Goal: Information Seeking & Learning: Learn about a topic

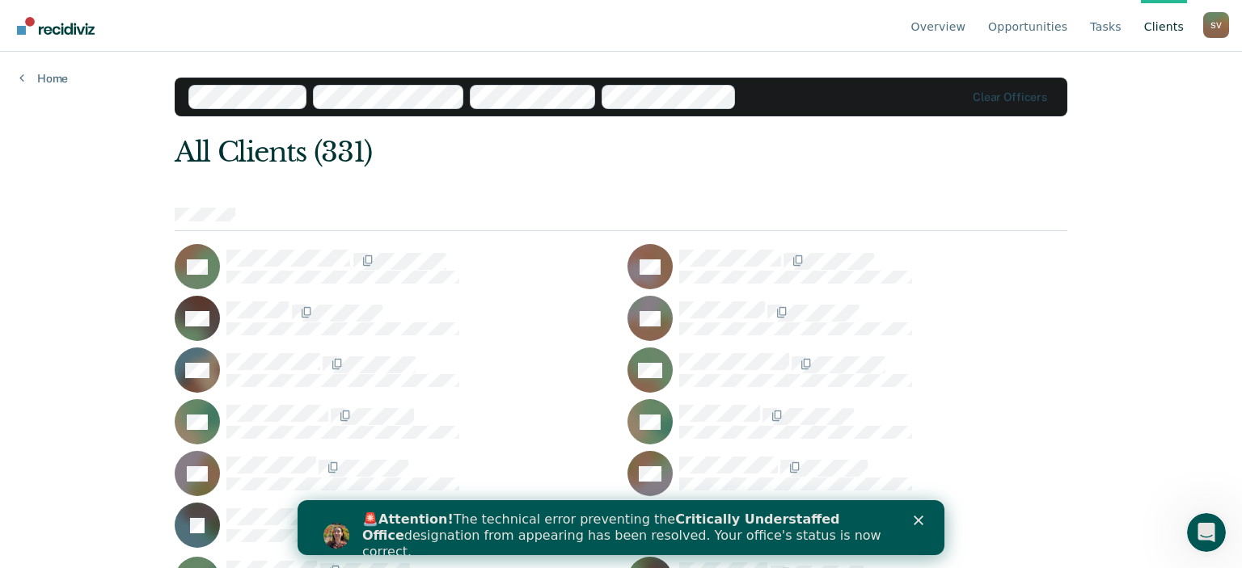
click at [913, 522] on div "🚨 Attention! The technical error preventing the Critically Understaffed Office …" at bounding box center [640, 536] width 556 height 58
click at [917, 519] on icon "Close" at bounding box center [919, 521] width 10 height 10
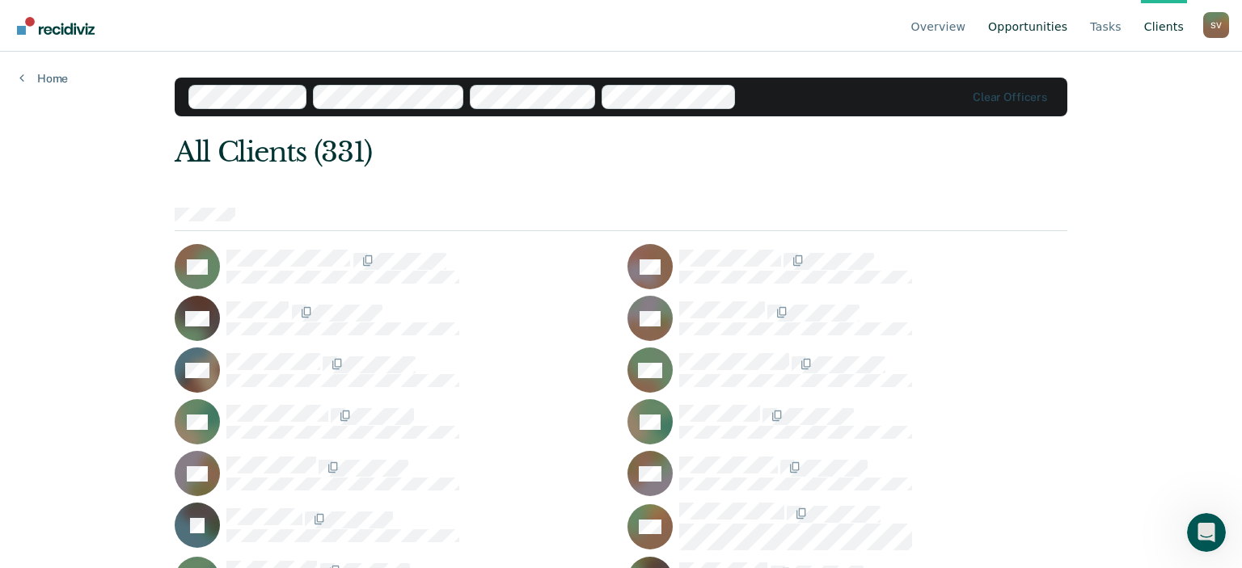
click at [1047, 36] on link "Opportunities" at bounding box center [1028, 26] width 86 height 52
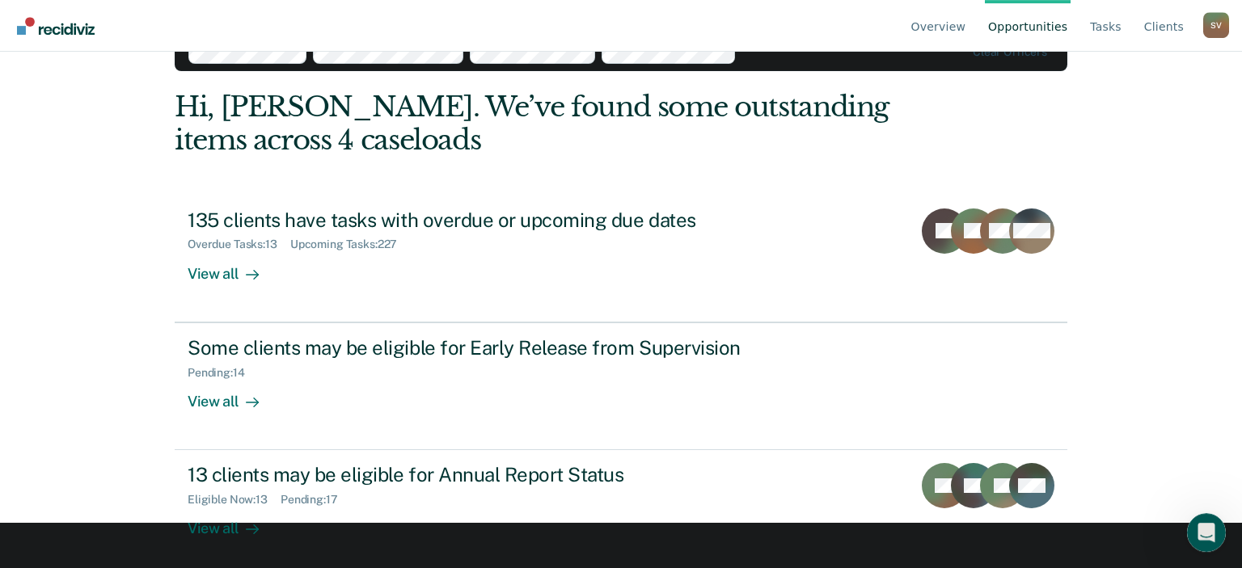
scroll to position [53, 0]
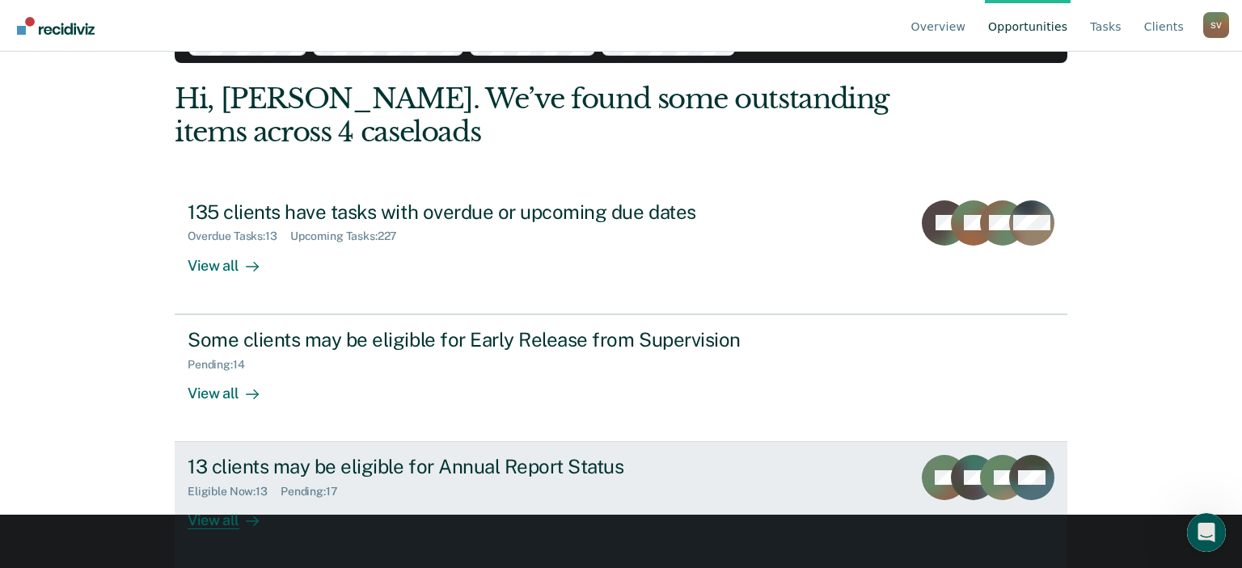
click at [234, 521] on div "View all" at bounding box center [233, 515] width 91 height 32
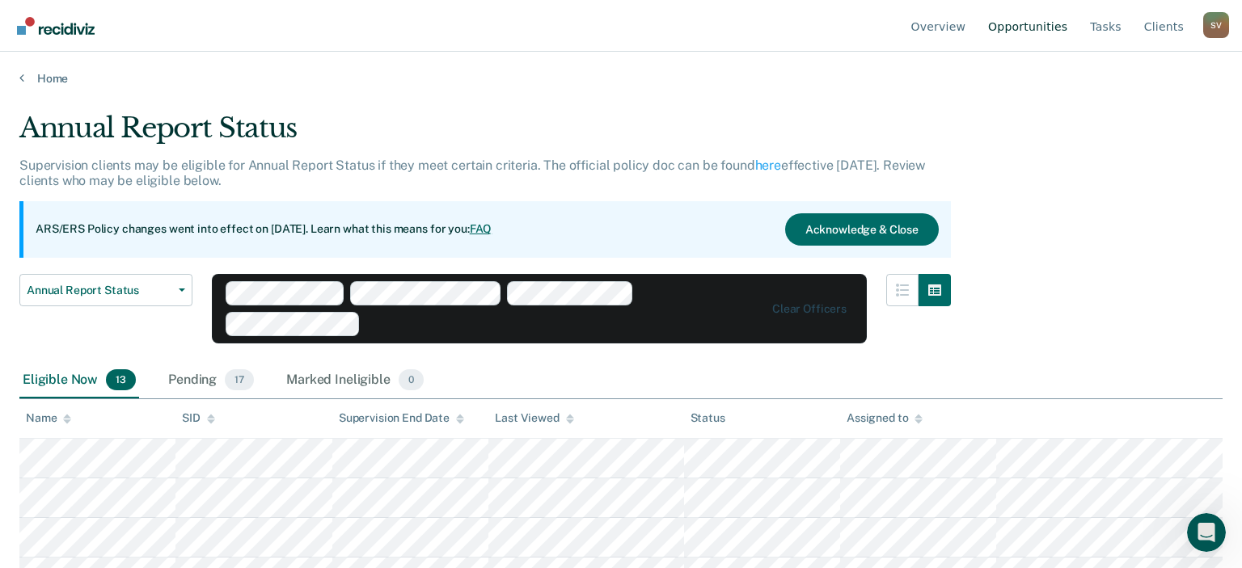
click at [1040, 34] on link "Opportunities" at bounding box center [1028, 26] width 86 height 52
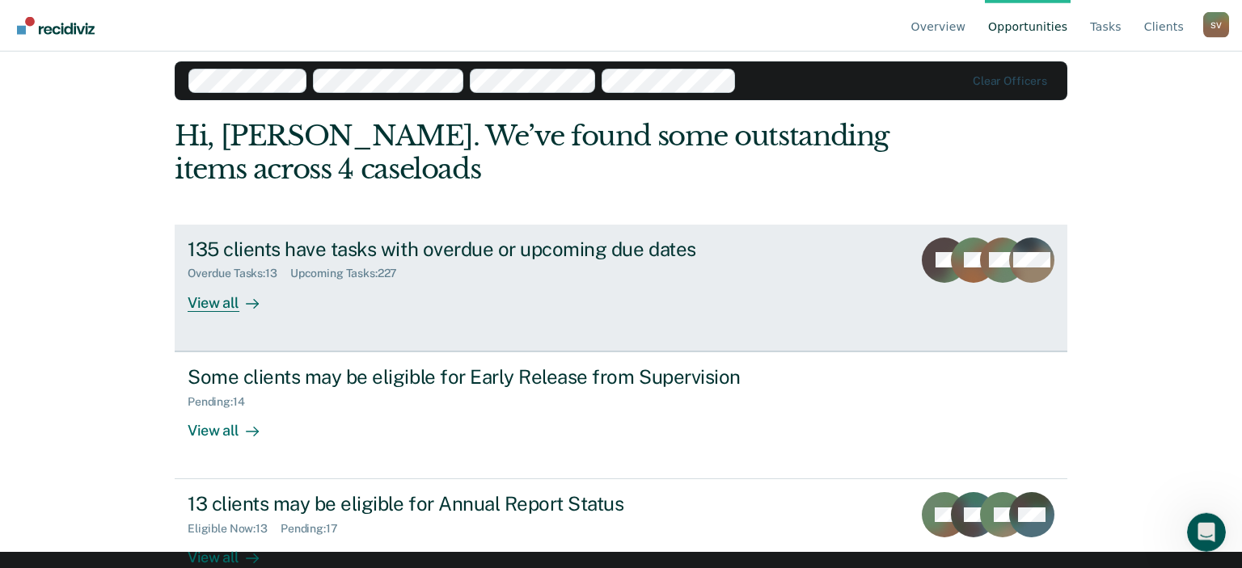
scroll to position [11, 0]
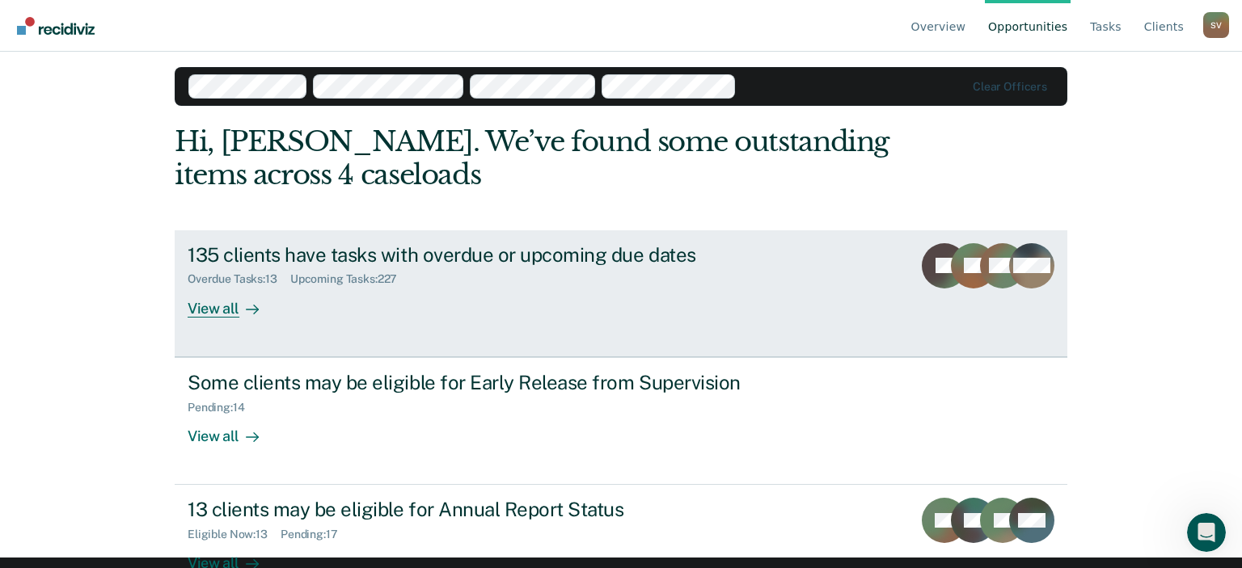
click at [232, 309] on div "View all" at bounding box center [233, 302] width 91 height 32
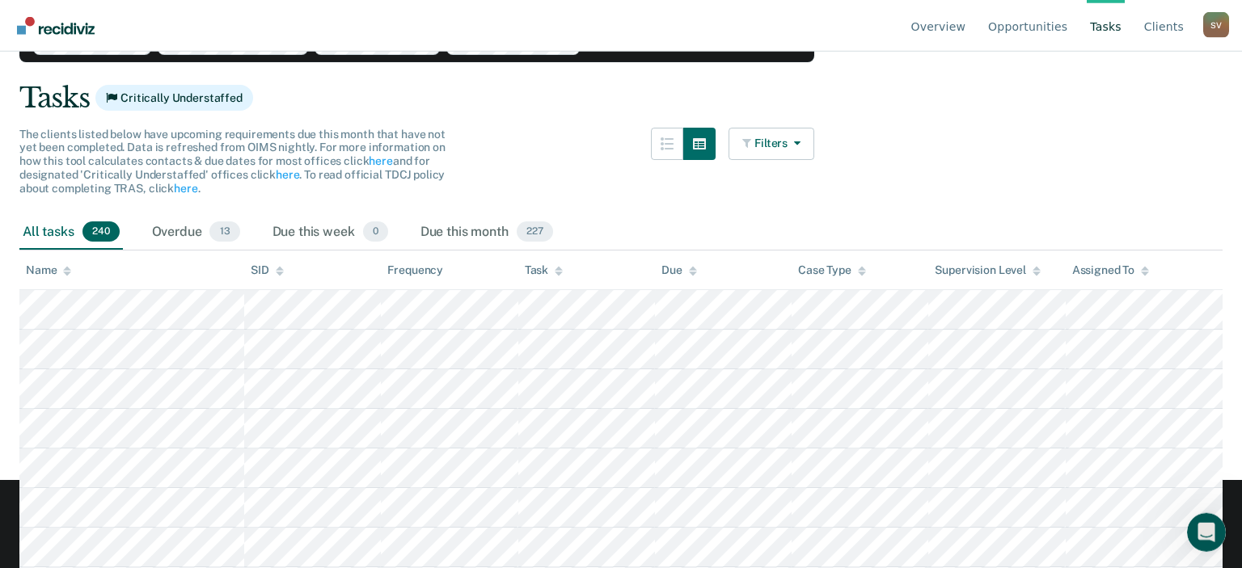
scroll to position [87, 0]
click at [1114, 32] on link "Tasks" at bounding box center [1106, 26] width 38 height 52
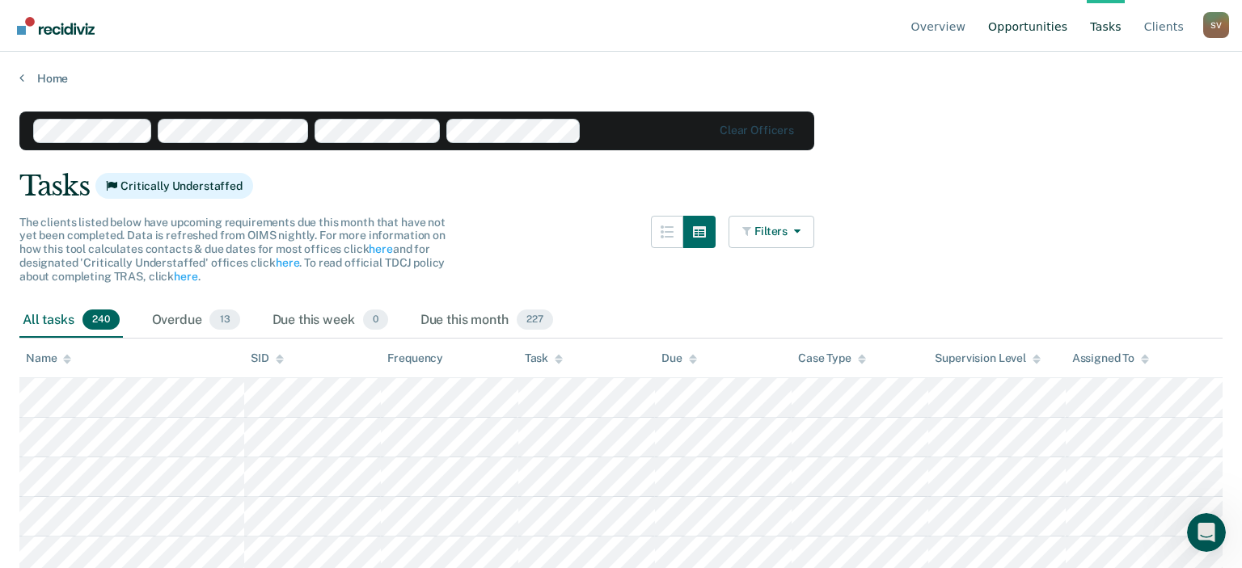
click at [1059, 32] on link "Opportunities" at bounding box center [1028, 26] width 86 height 52
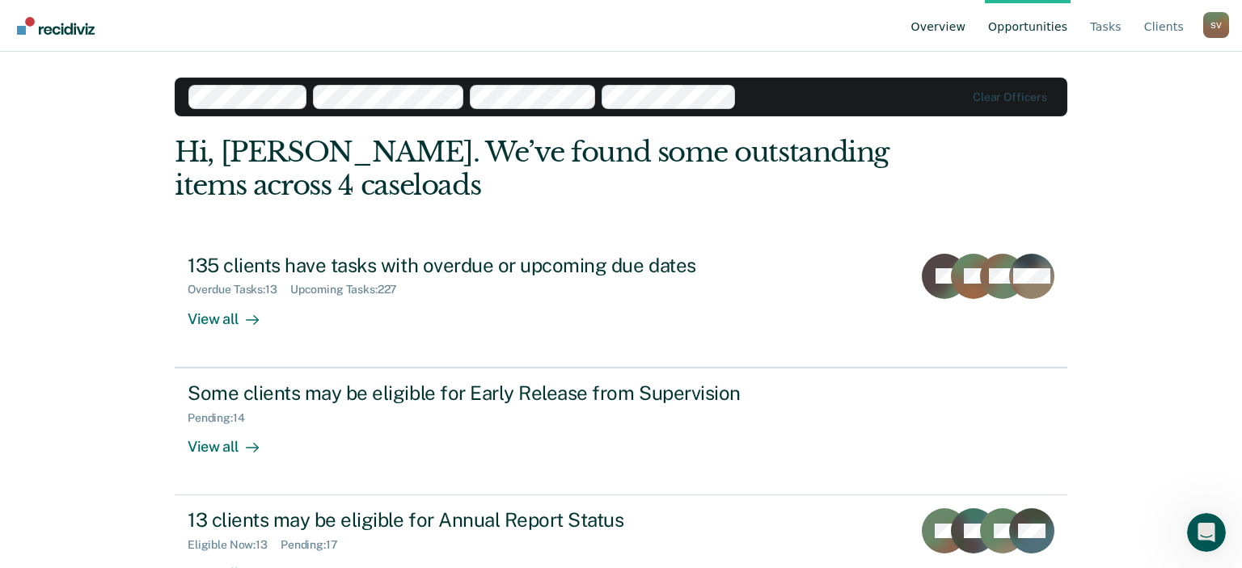
click at [967, 34] on link "Overview" at bounding box center [938, 26] width 61 height 52
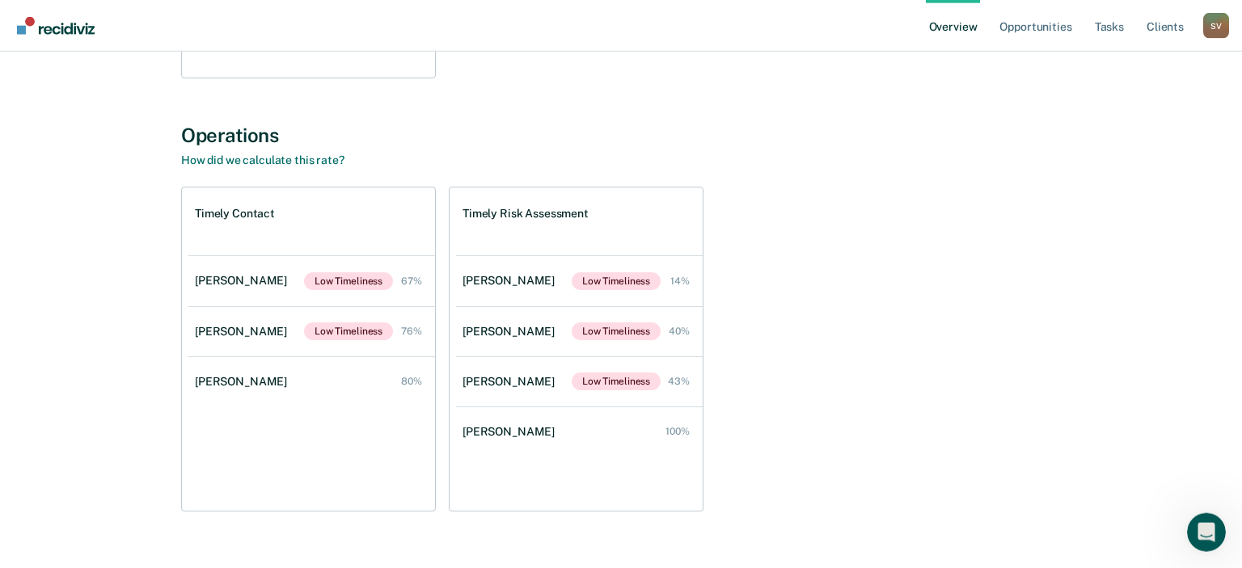
scroll to position [488, 0]
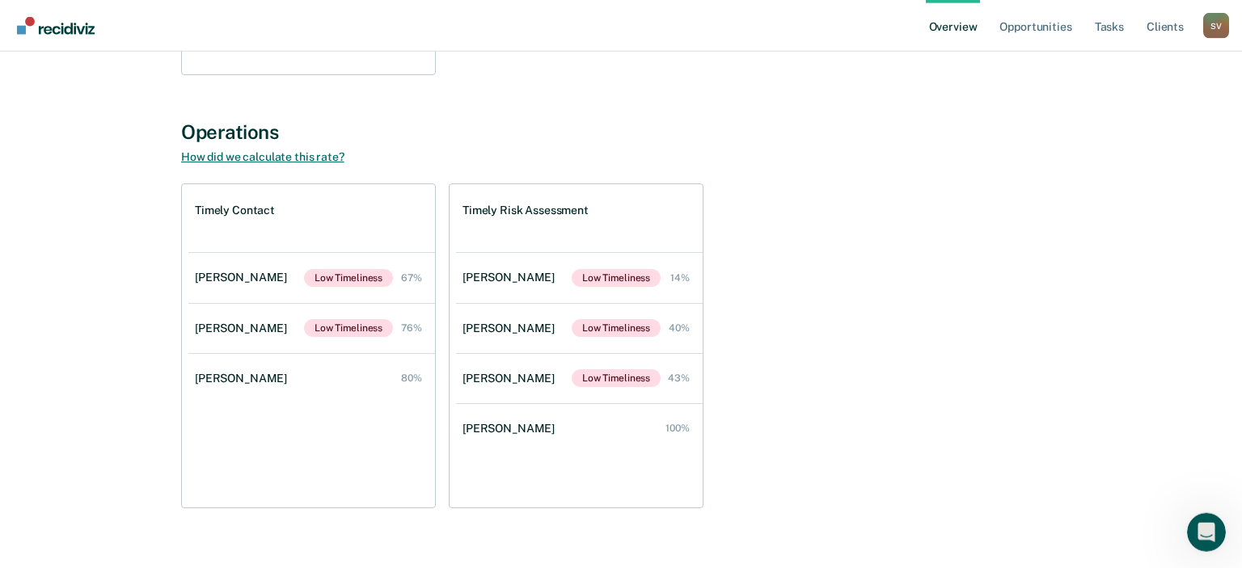
click at [324, 159] on link "How did we calculate this rate?" at bounding box center [262, 156] width 163 height 13
click at [847, 240] on div "Timely Contact [PERSON_NAME] Low Timeliness 67% [PERSON_NAME] Low Timeliness 76…" at bounding box center [621, 346] width 880 height 325
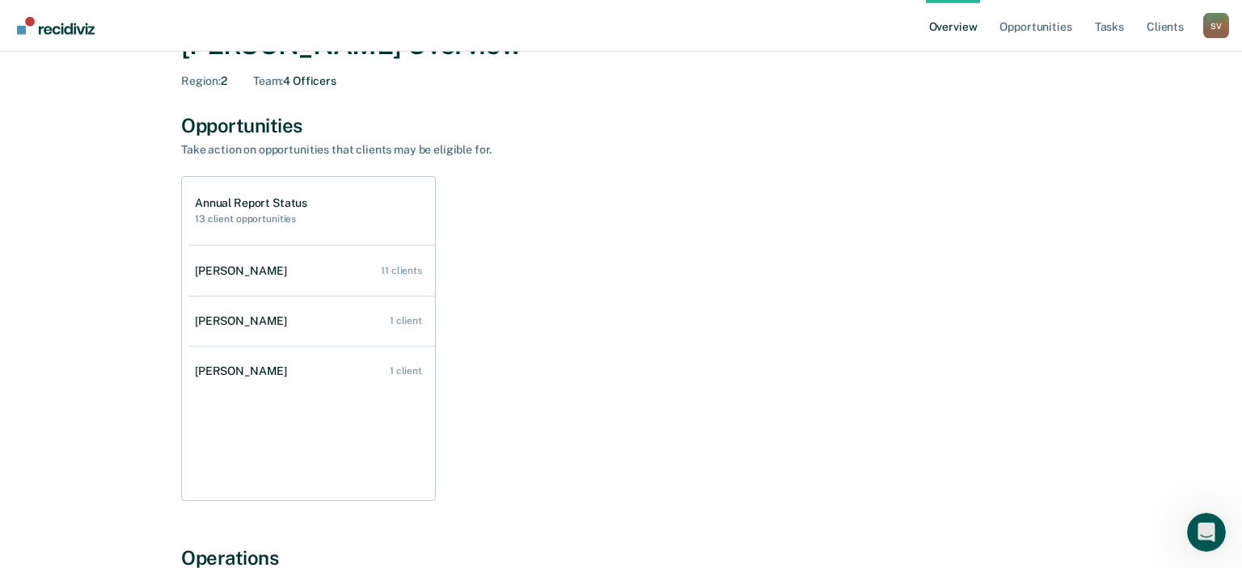
scroll to position [65, 0]
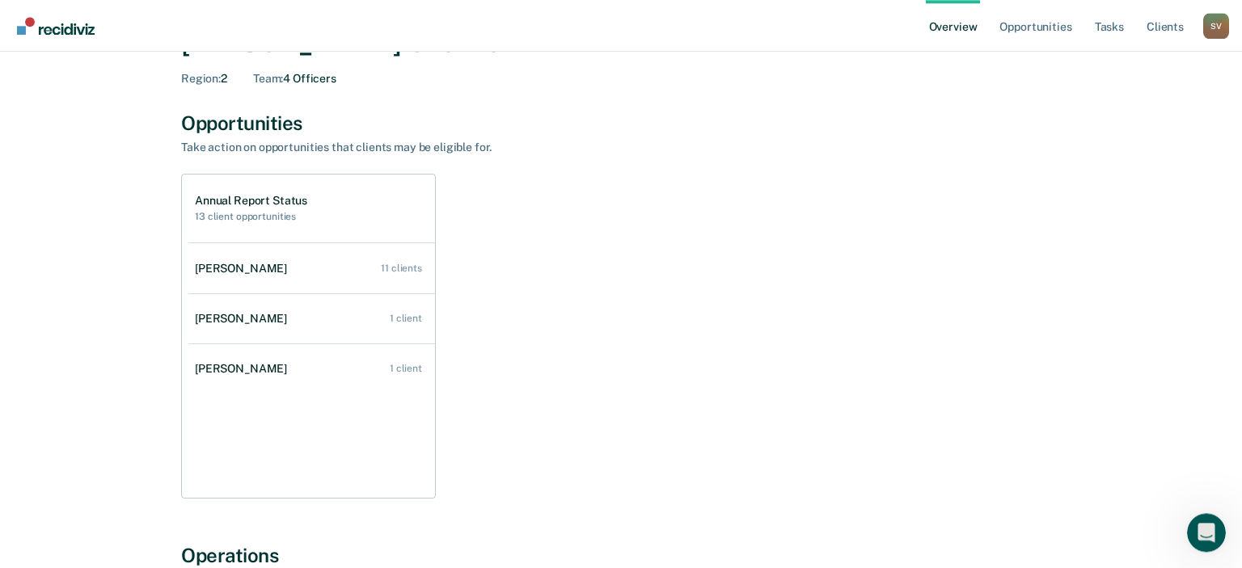
click at [524, 448] on div "Annual Report Status 13 client opportunities [PERSON_NAME] 11 clients [PERSON_N…" at bounding box center [621, 336] width 880 height 325
click at [526, 450] on div "Annual Report Status 13 client opportunities [PERSON_NAME] 11 clients [PERSON_N…" at bounding box center [621, 336] width 880 height 325
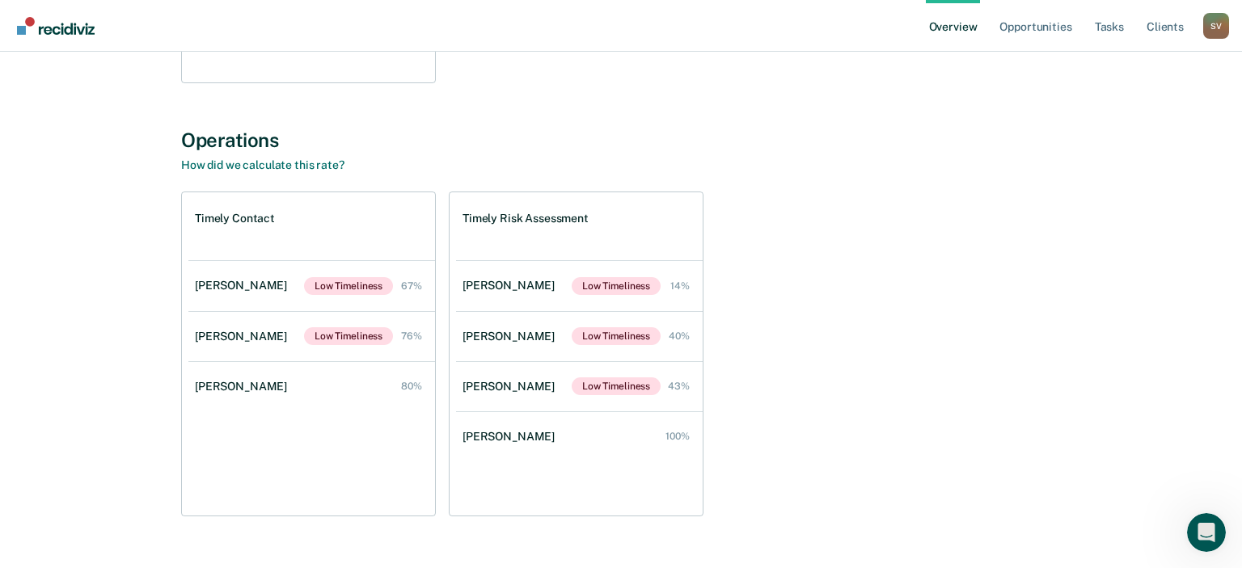
scroll to position [512, 0]
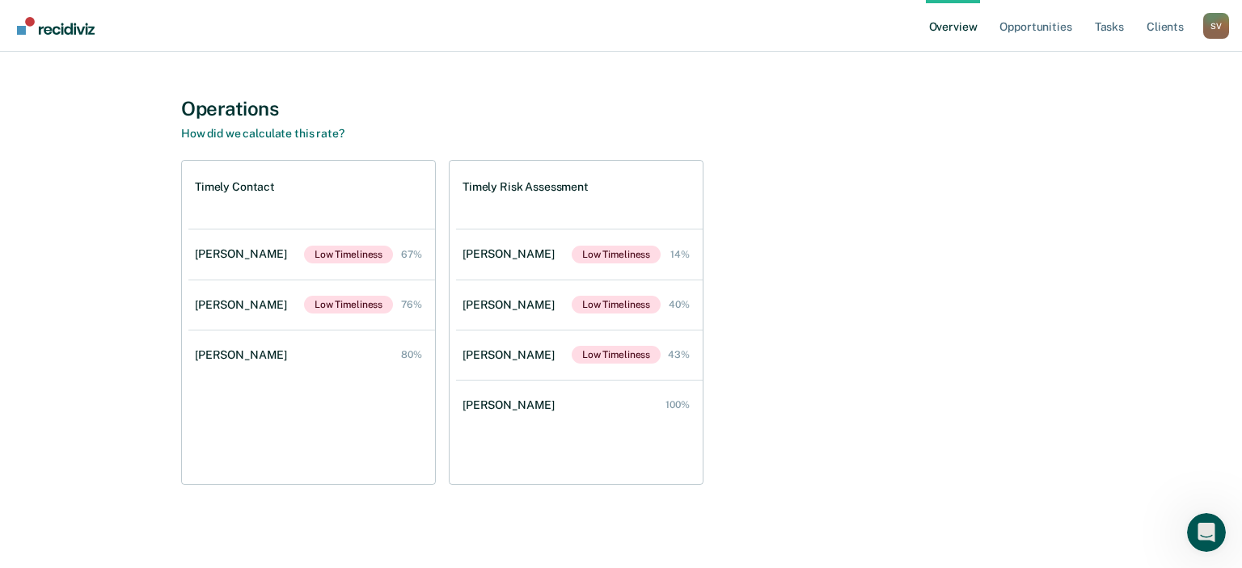
click at [882, 301] on div "Timely Contact [PERSON_NAME] Low Timeliness 67% [PERSON_NAME] Low Timeliness 76…" at bounding box center [621, 322] width 880 height 325
click at [1039, 25] on link "Opportunities" at bounding box center [1035, 26] width 78 height 52
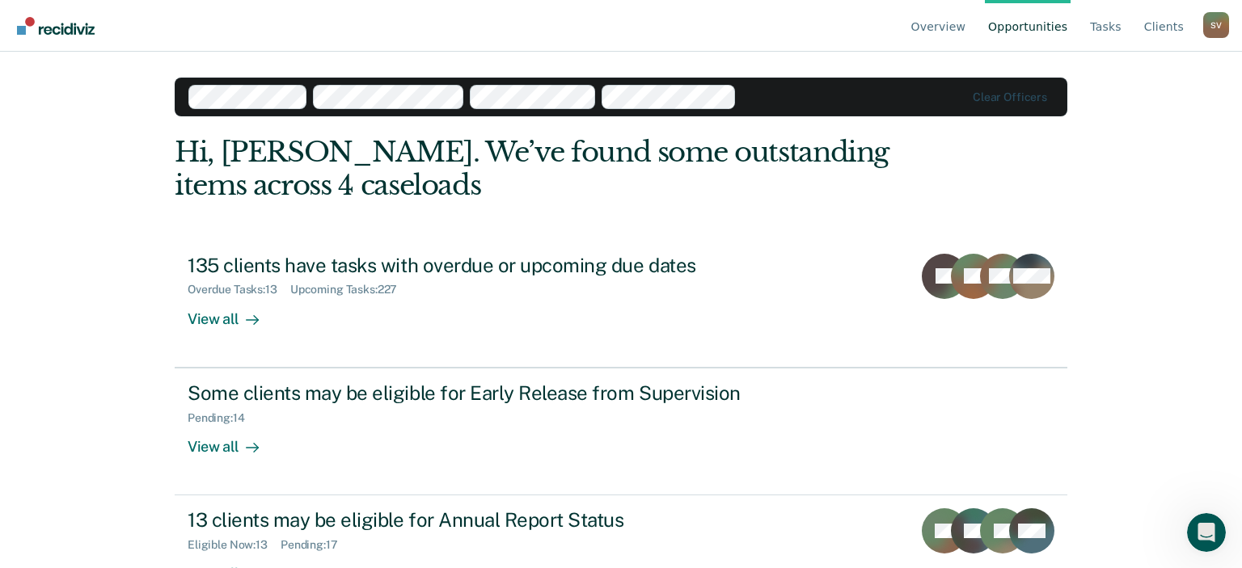
scroll to position [53, 0]
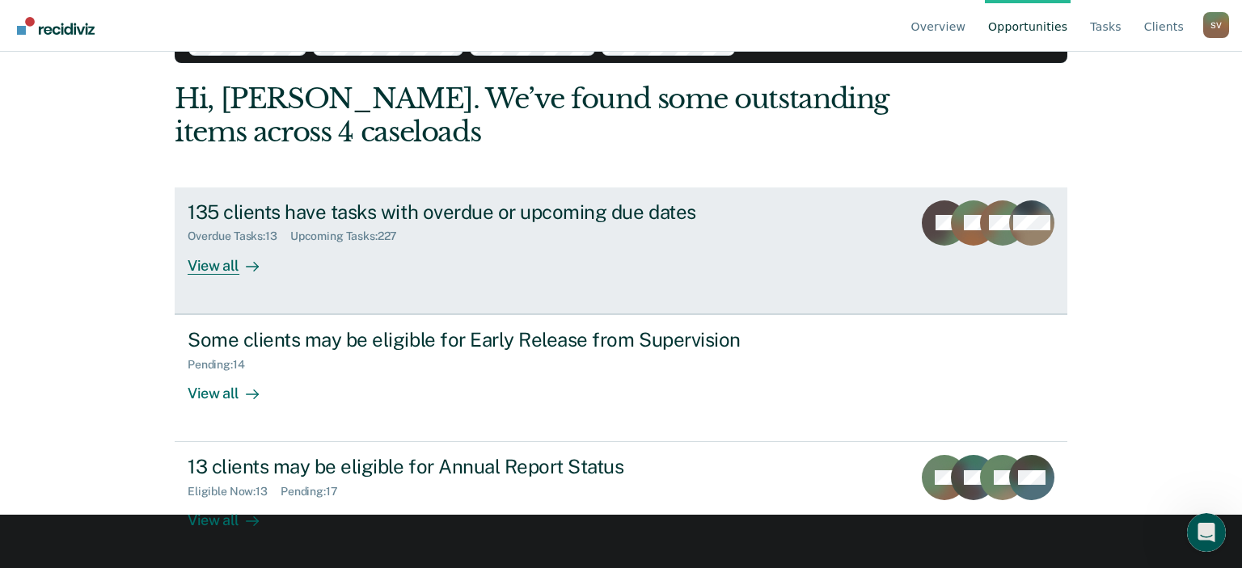
click at [214, 260] on div "View all" at bounding box center [233, 259] width 91 height 32
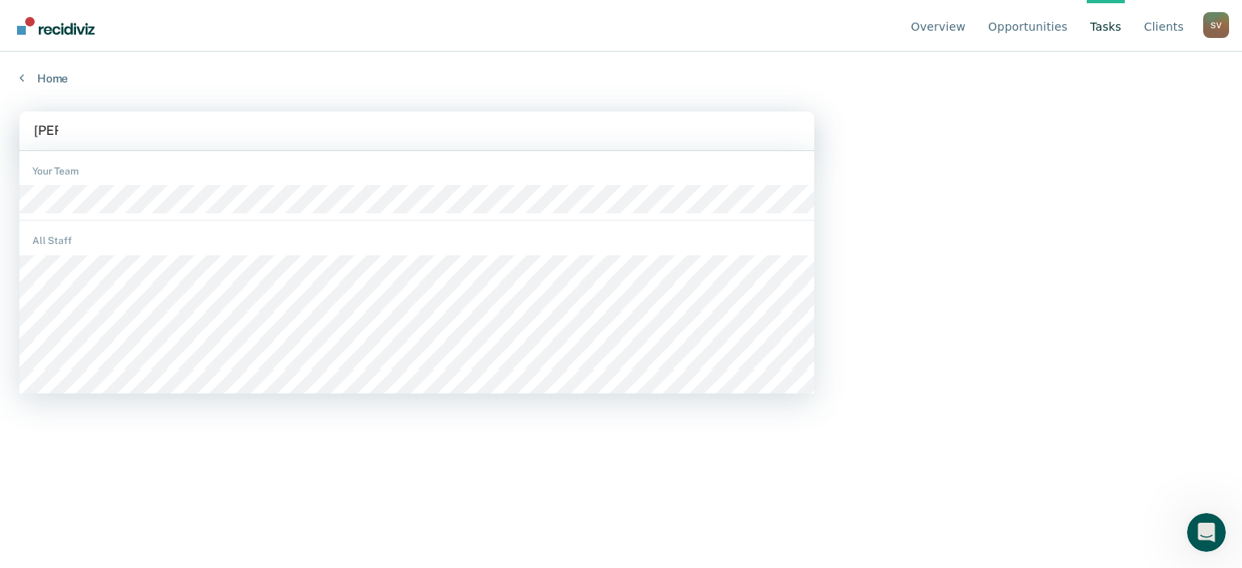
type input "[PERSON_NAME]"
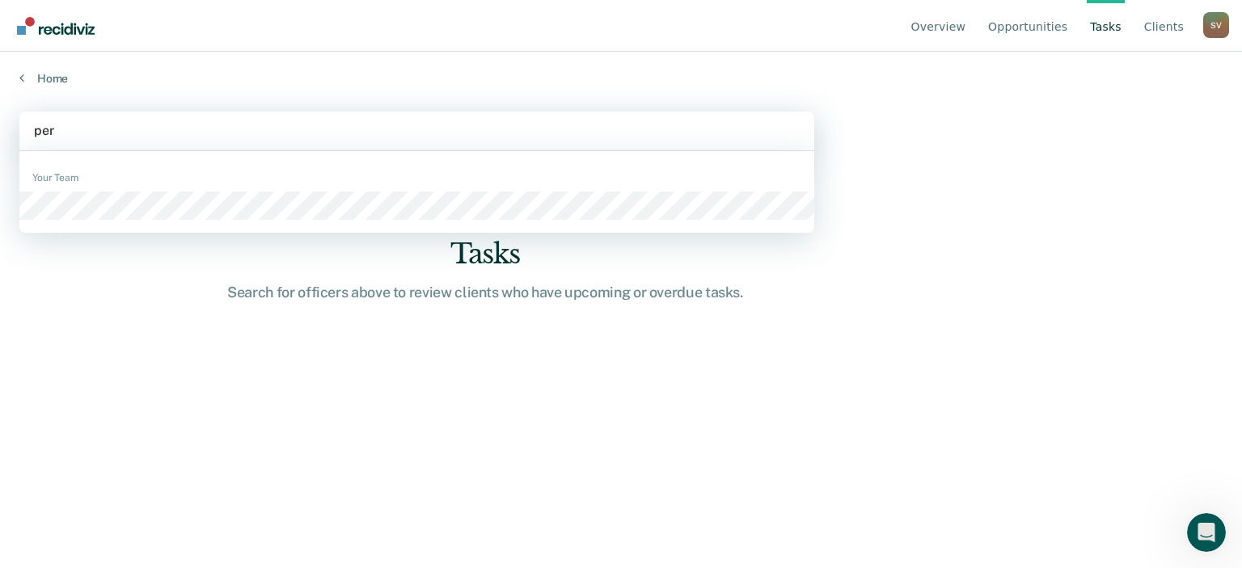
type input "peri"
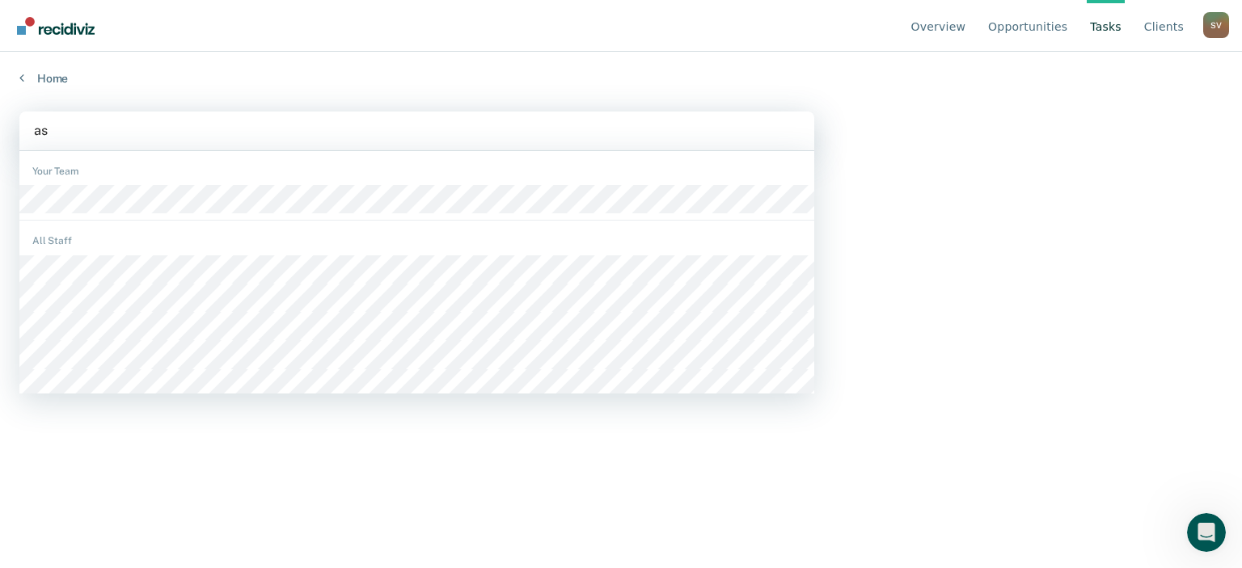
type input "ash"
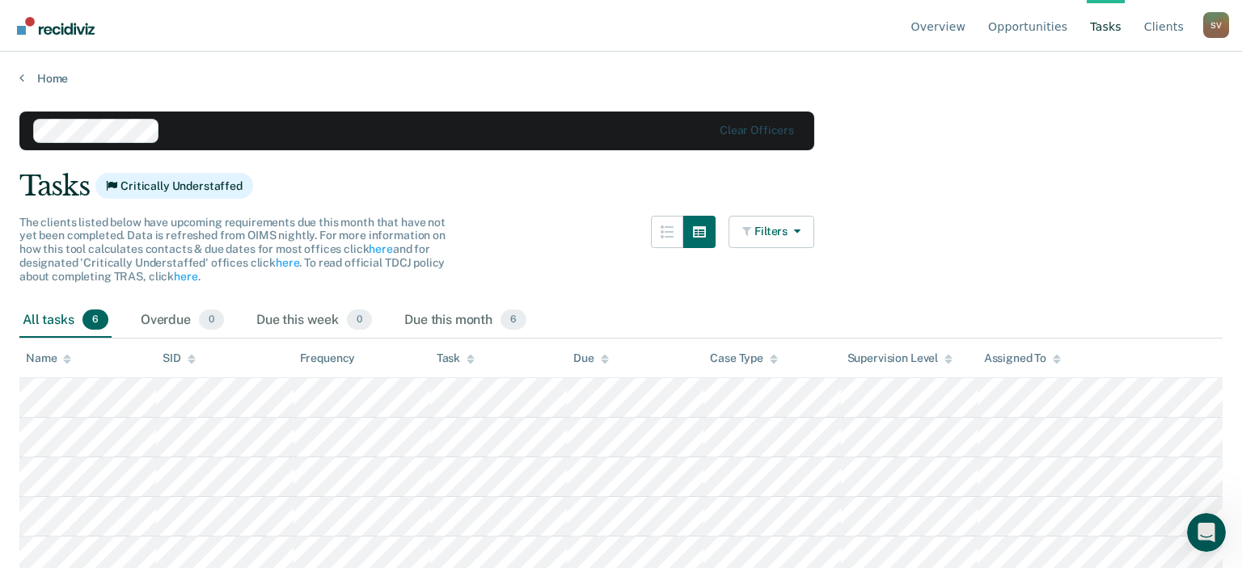
click at [644, 305] on div "All tasks 6 Overdue 0 Due this week 0 Due this month 6" at bounding box center [620, 321] width 1203 height 36
click at [1076, 154] on main "Clear officers Tasks Critically Understaffed The clients listed below have upco…" at bounding box center [621, 325] width 1242 height 478
click at [970, 27] on link "Overview" at bounding box center [938, 26] width 61 height 52
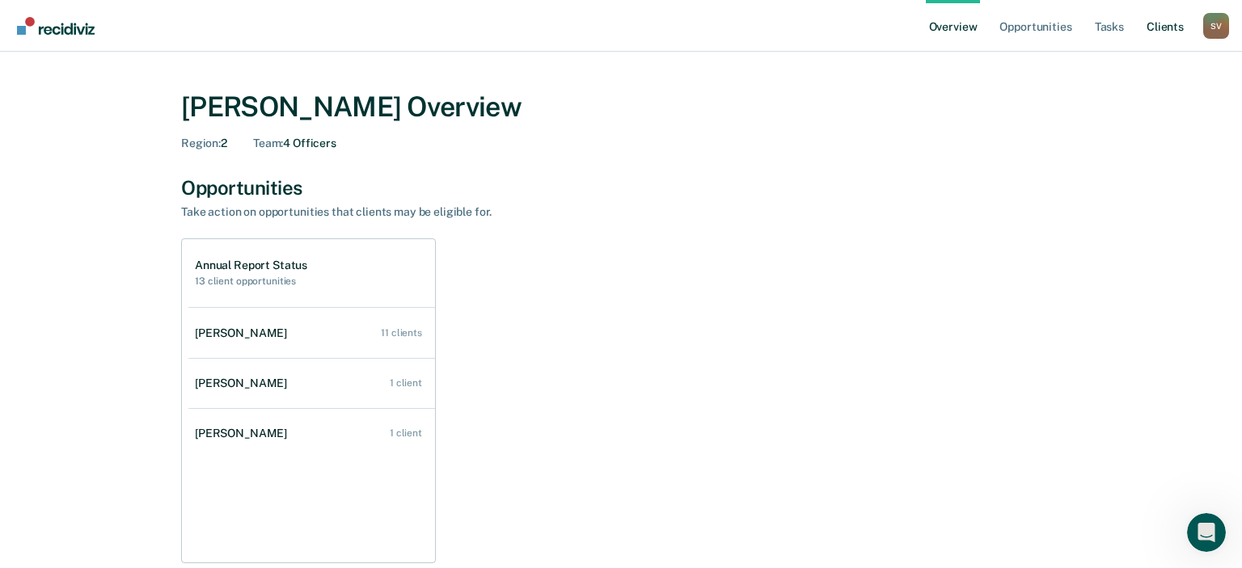
click at [1161, 29] on link "Client s" at bounding box center [1165, 26] width 44 height 52
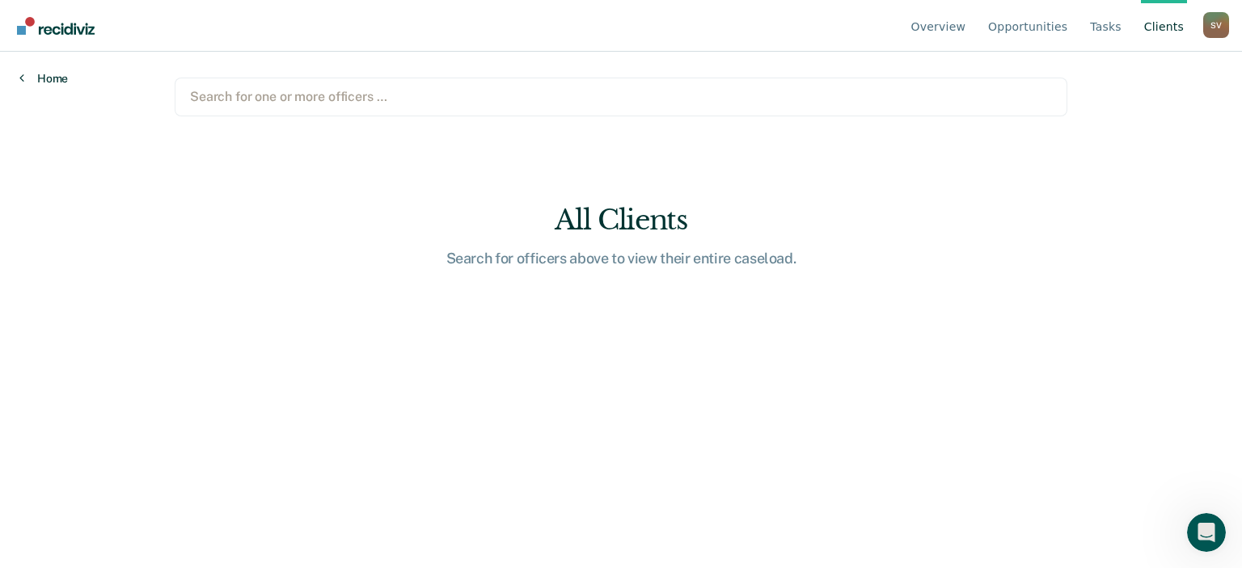
click at [45, 74] on link "Home" at bounding box center [43, 78] width 49 height 15
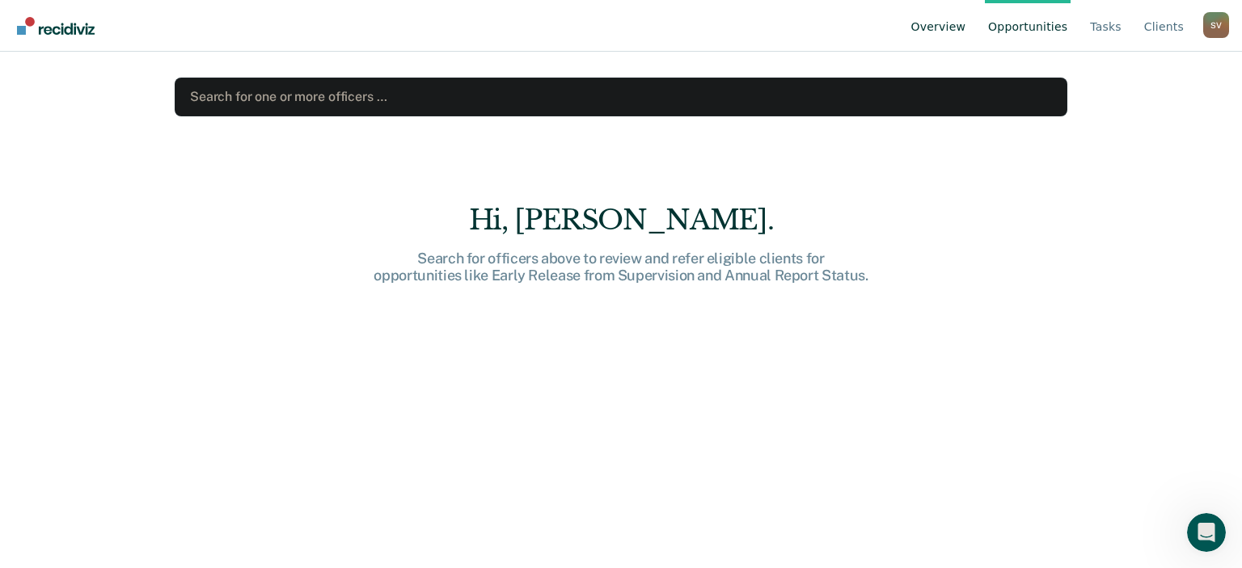
click at [958, 19] on link "Overview" at bounding box center [938, 26] width 61 height 52
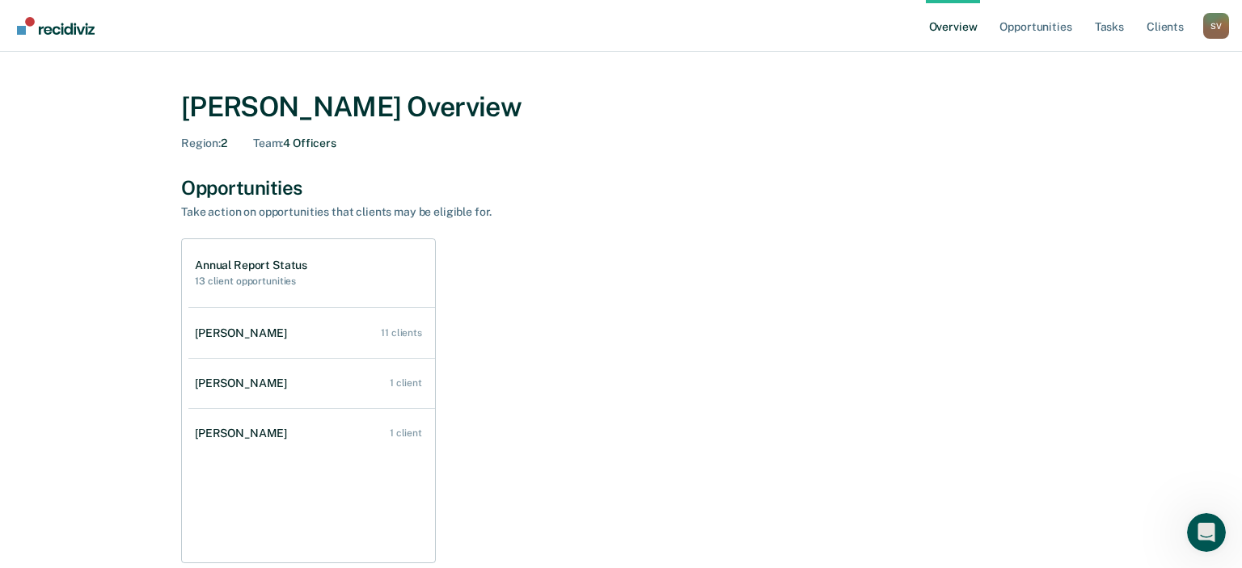
click at [1209, 29] on div "S V" at bounding box center [1216, 26] width 26 height 26
click at [1214, 23] on div "S V" at bounding box center [1216, 26] width 26 height 26
click at [1169, 27] on link "Client s" at bounding box center [1165, 26] width 44 height 52
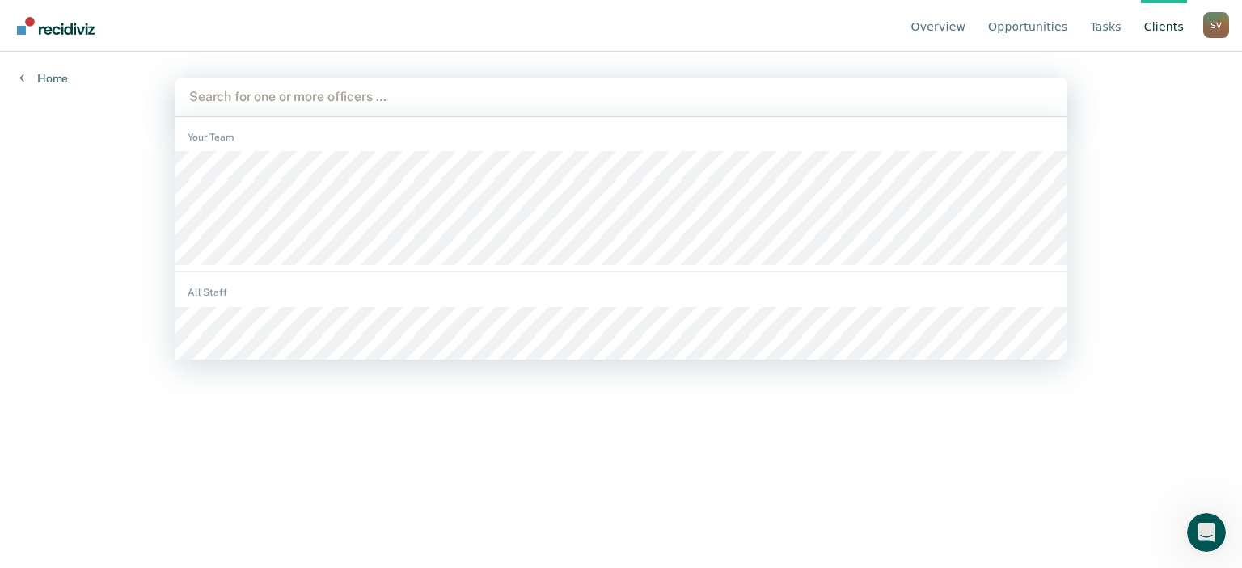
click at [625, 102] on div at bounding box center [621, 96] width 864 height 19
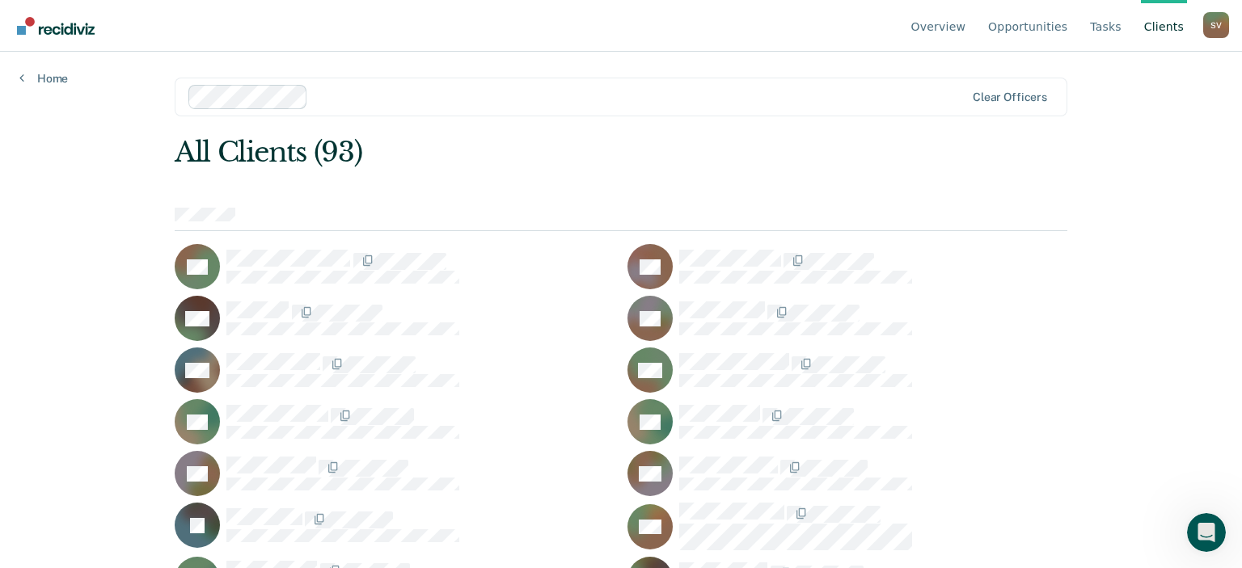
click at [378, 94] on div at bounding box center [640, 96] width 650 height 19
click at [371, 104] on div at bounding box center [640, 96] width 650 height 19
type input "k"
type input "pe"
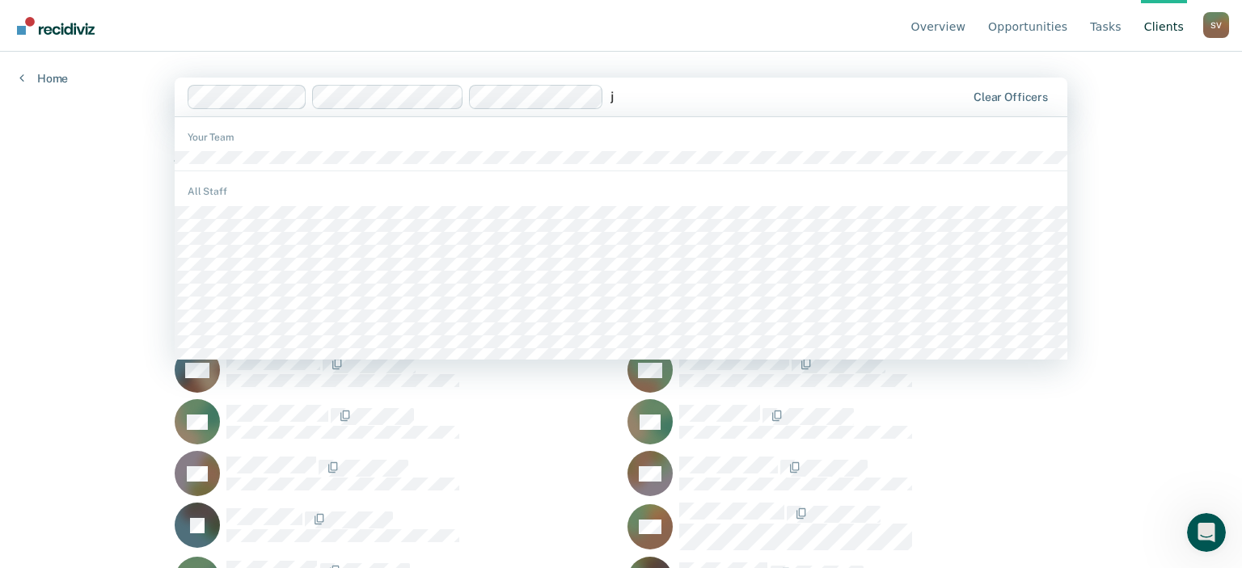
type input "jo"
click at [656, 103] on div "jo" at bounding box center [788, 96] width 355 height 19
type input "jo"
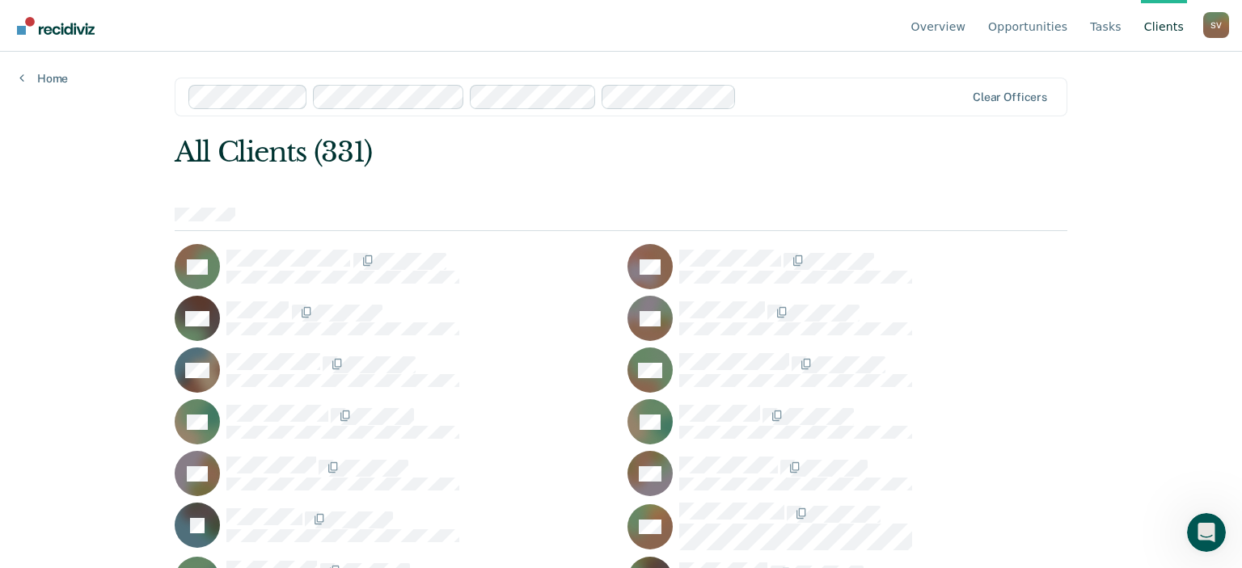
click at [600, 221] on div at bounding box center [621, 220] width 893 height 24
